Goal: Information Seeking & Learning: Learn about a topic

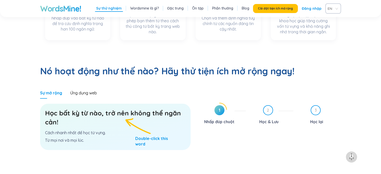
scroll to position [251, 0]
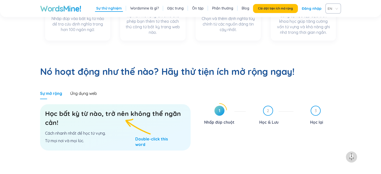
click at [98, 109] on h3 "Học bất kỳ từ nào, trở nên không thể ngăn cản!" at bounding box center [115, 118] width 141 height 18
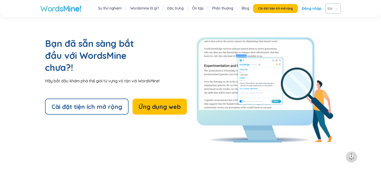
scroll to position [1078, 0]
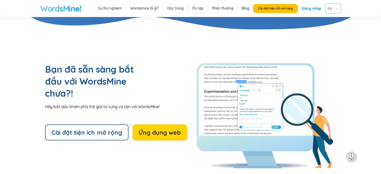
click at [156, 129] on font "Ứng dụng web" at bounding box center [160, 133] width 42 height 8
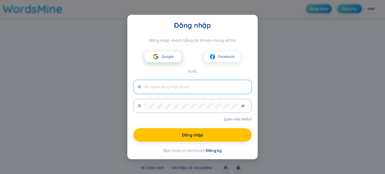
click at [170, 57] on font "Google" at bounding box center [167, 56] width 12 height 5
click at [177, 61] on button "Google" at bounding box center [163, 57] width 38 height 12
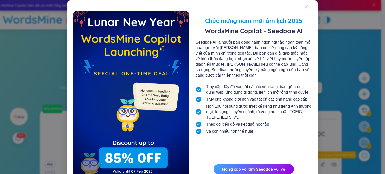
click at [305, 4] on div "Đóng" at bounding box center [306, 7] width 4 height 14
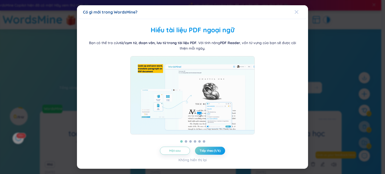
click at [297, 11] on icon "Đóng" at bounding box center [297, 12] width 4 height 4
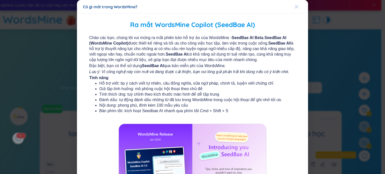
click at [295, 5] on icon "Đóng" at bounding box center [297, 7] width 4 height 4
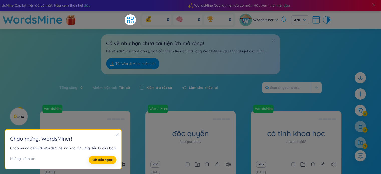
click at [116, 135] on icon "đóng" at bounding box center [117, 135] width 3 height 3
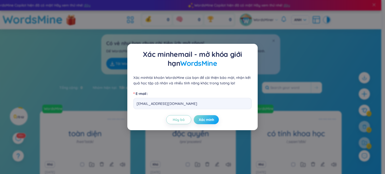
click at [202, 119] on font "Xác minh" at bounding box center [206, 120] width 15 height 5
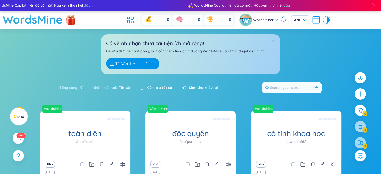
click at [299, 88] on input "text" at bounding box center [286, 87] width 49 height 11
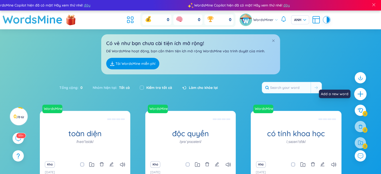
click at [362, 91] on icon "cộng thêm" at bounding box center [360, 94] width 7 height 7
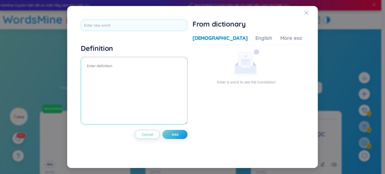
click at [101, 67] on textarea at bounding box center [134, 91] width 107 height 68
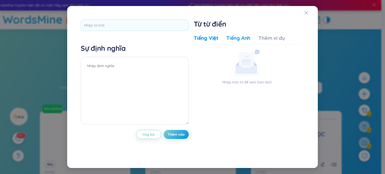
click at [237, 38] on font "Tiếng Anh" at bounding box center [238, 38] width 24 height 6
click at [259, 39] on font "Thêm ví dụ" at bounding box center [271, 38] width 27 height 6
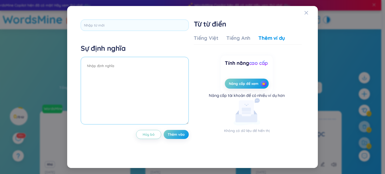
click at [98, 73] on textarea at bounding box center [135, 91] width 108 height 68
click at [259, 84] on button "Nâng cấp để xem" at bounding box center [247, 84] width 44 height 10
click at [257, 81] on font "Nâng cấp để xem" at bounding box center [244, 83] width 30 height 5
click at [254, 83] on font "Nâng cấp để xem" at bounding box center [244, 83] width 30 height 5
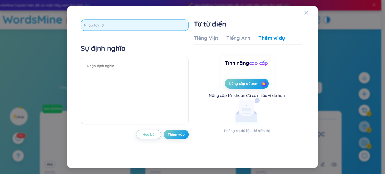
click at [135, 23] on input "text" at bounding box center [135, 25] width 108 height 11
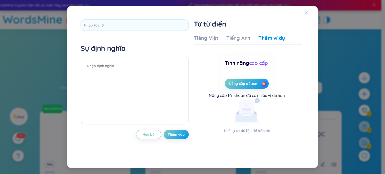
click at [306, 14] on icon "Đóng" at bounding box center [306, 13] width 4 height 4
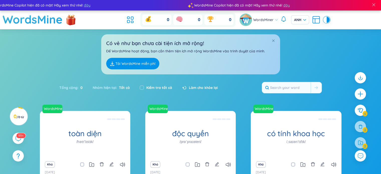
click at [147, 61] on font "Tải WordsMine miễn phí" at bounding box center [136, 63] width 40 height 5
click at [273, 42] on span at bounding box center [274, 41] width 4 height 4
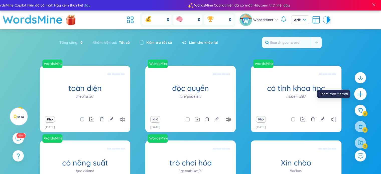
click at [358, 95] on icon "cộng thêm" at bounding box center [360, 94] width 7 height 7
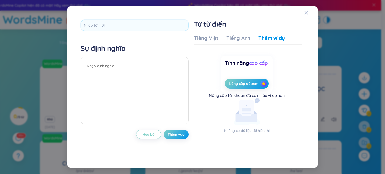
click at [208, 34] on div "Tiếng Việt Tiếng Anh Thêm ví dụ Nhập một từ để xem bản dịch Nhập một từ để xem …" at bounding box center [248, 94] width 108 height 122
click at [209, 37] on font "Tiếng Việt" at bounding box center [206, 38] width 25 height 6
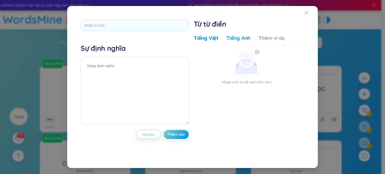
click at [227, 38] on font "Tiếng Anh" at bounding box center [238, 38] width 24 height 6
click at [307, 14] on icon "Đóng" at bounding box center [306, 13] width 4 height 4
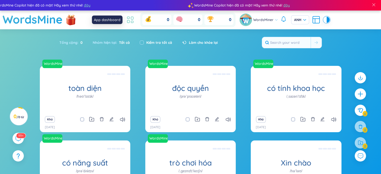
click at [130, 21] on body "WordsMine Copilot hiện đã có mặt! Hãy xem thử nhé! đây WordsMine Copilot hiện đ…" at bounding box center [190, 87] width 381 height 174
click at [70, 44] on font "Tổng cộng" at bounding box center [68, 42] width 18 height 5
click at [363, 78] on icon at bounding box center [360, 77] width 7 height 7
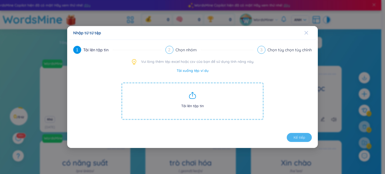
click at [305, 32] on icon "Đóng" at bounding box center [306, 33] width 4 height 4
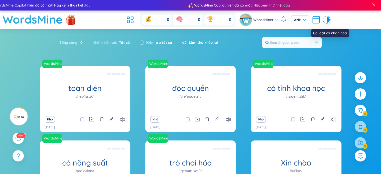
click at [317, 23] on icon at bounding box center [316, 20] width 7 height 7
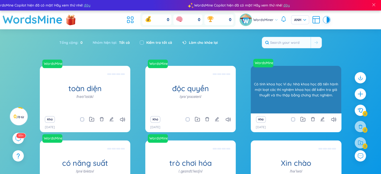
click at [327, 106] on section "Loại Bảng chữ cái tăng dần Bảng chữ cái giảm dần Tăng dần theo thời gian Giảm d…" at bounding box center [190, 126] width 381 height 194
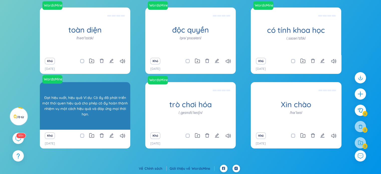
scroll to position [59, 0]
